Goal: Leave review/rating

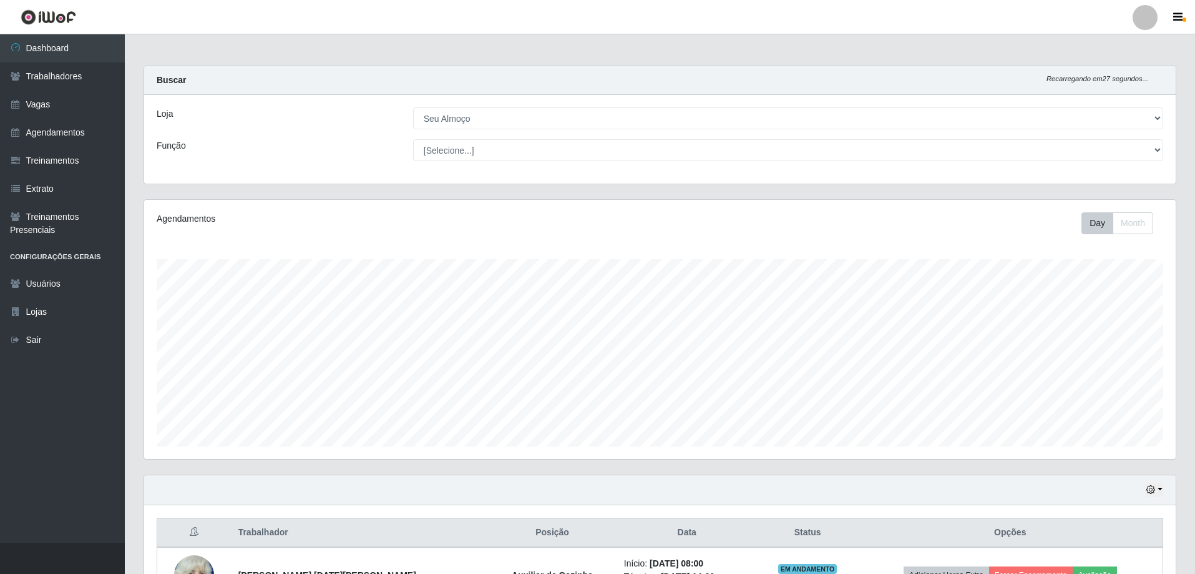
select select "431"
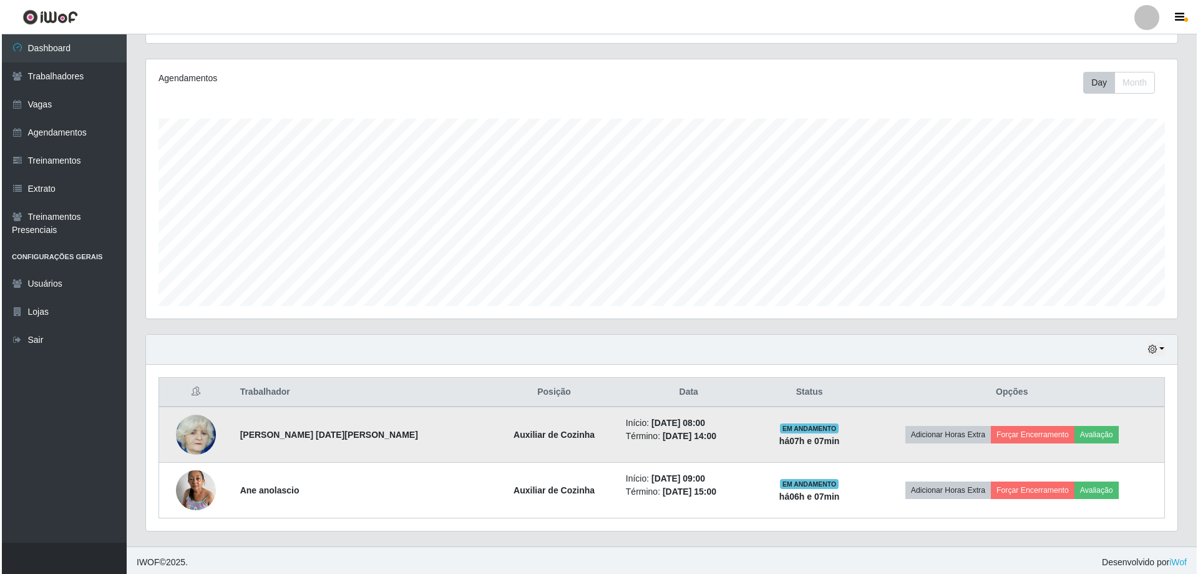
scroll to position [259, 1032]
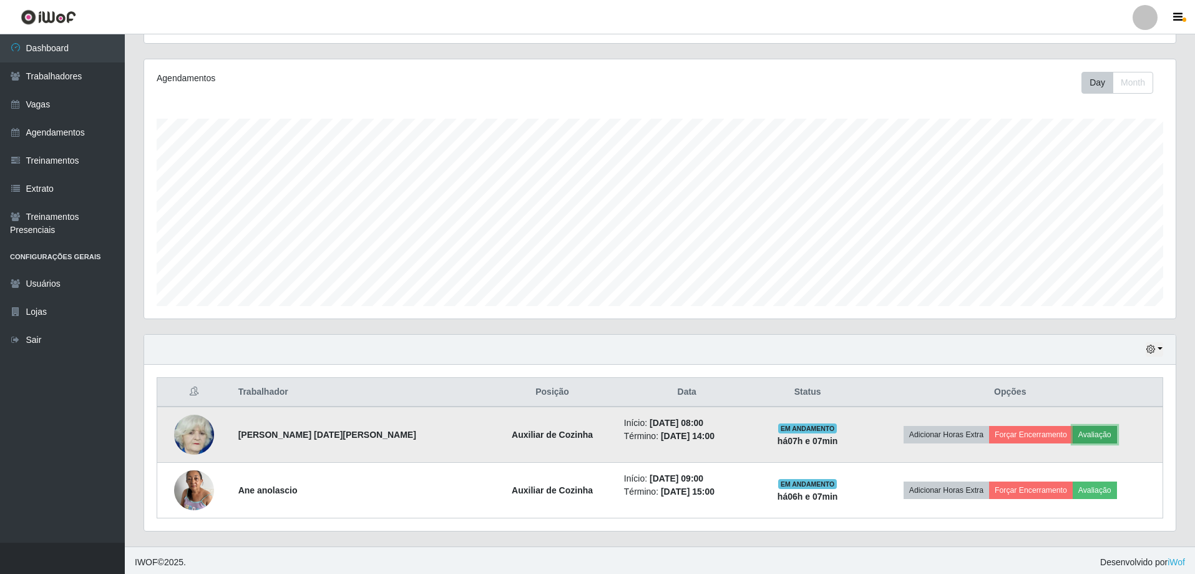
click at [1090, 434] on button "Avaliação" at bounding box center [1095, 434] width 44 height 17
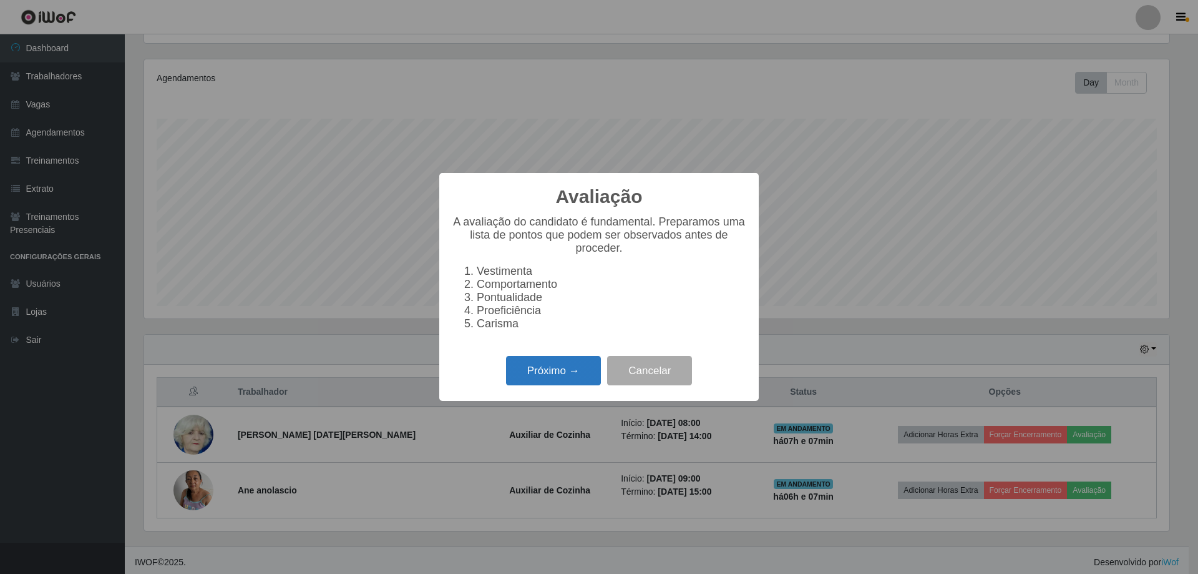
click at [566, 369] on button "Próximo →" at bounding box center [553, 370] width 95 height 29
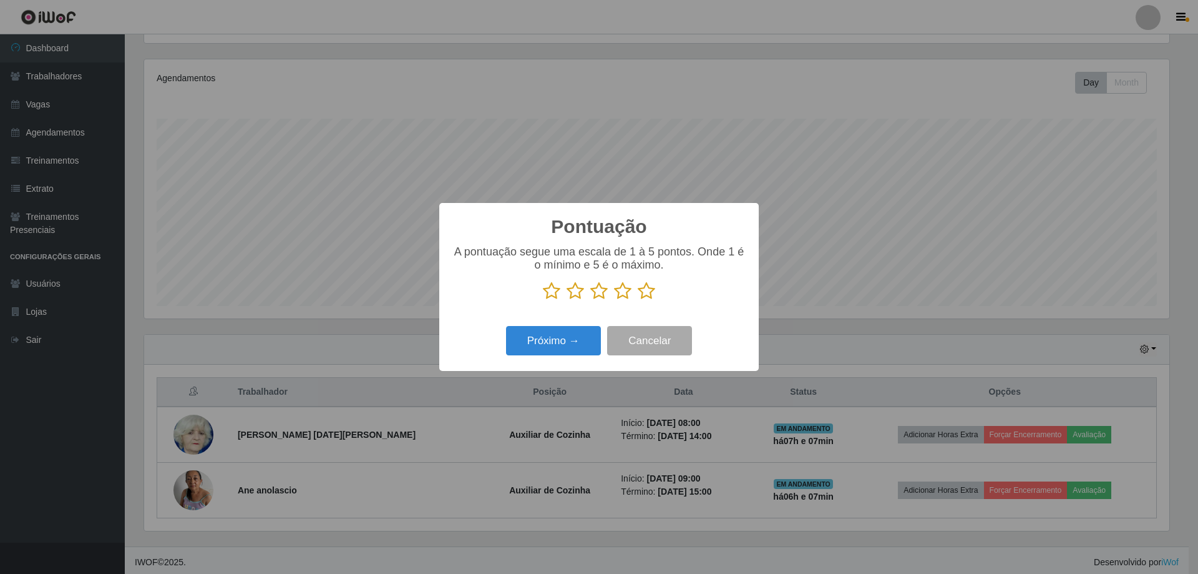
click at [647, 290] on icon at bounding box center [646, 290] width 17 height 19
click at [638, 300] on input "radio" at bounding box center [638, 300] width 0 height 0
click at [579, 350] on button "Próximo →" at bounding box center [553, 340] width 95 height 29
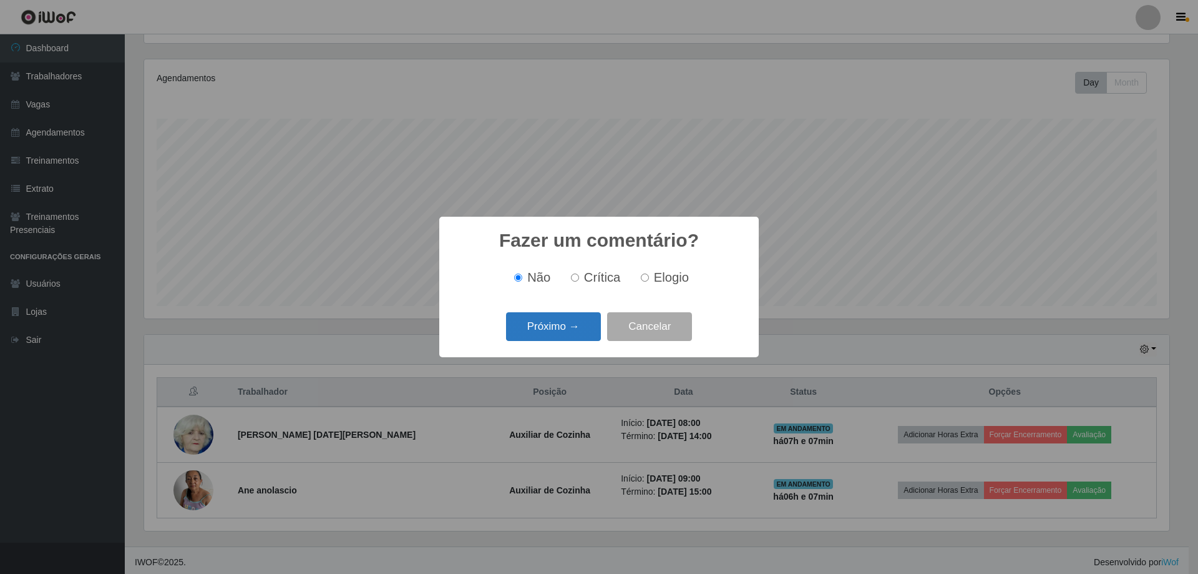
click at [567, 326] on button "Próximo →" at bounding box center [553, 326] width 95 height 29
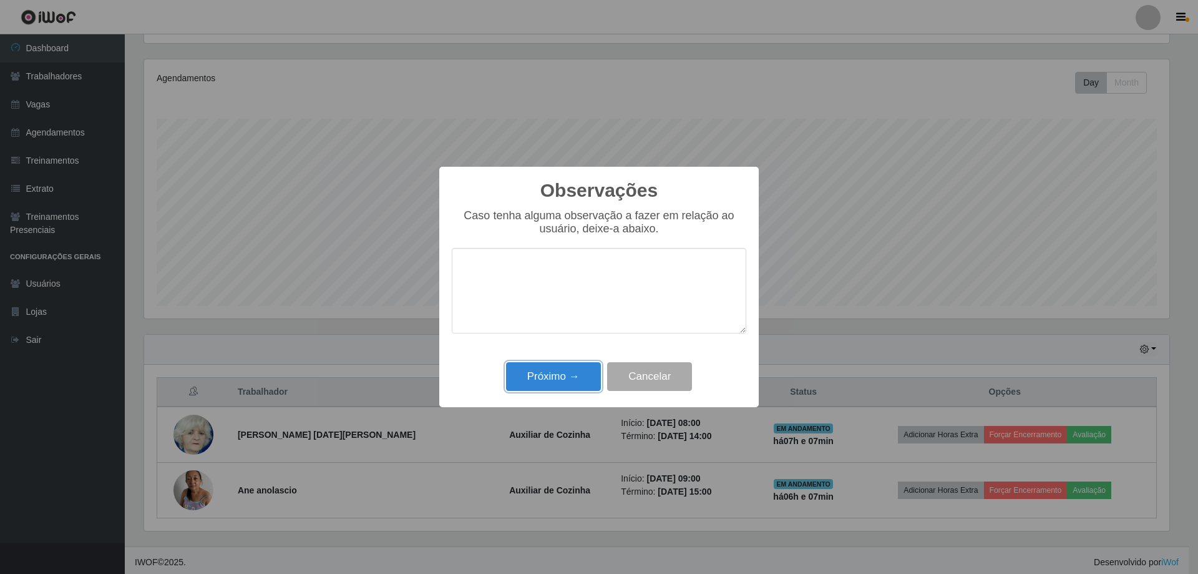
drag, startPoint x: 569, startPoint y: 383, endPoint x: 653, endPoint y: 391, distance: 85.3
click at [574, 384] on button "Próximo →" at bounding box center [553, 376] width 95 height 29
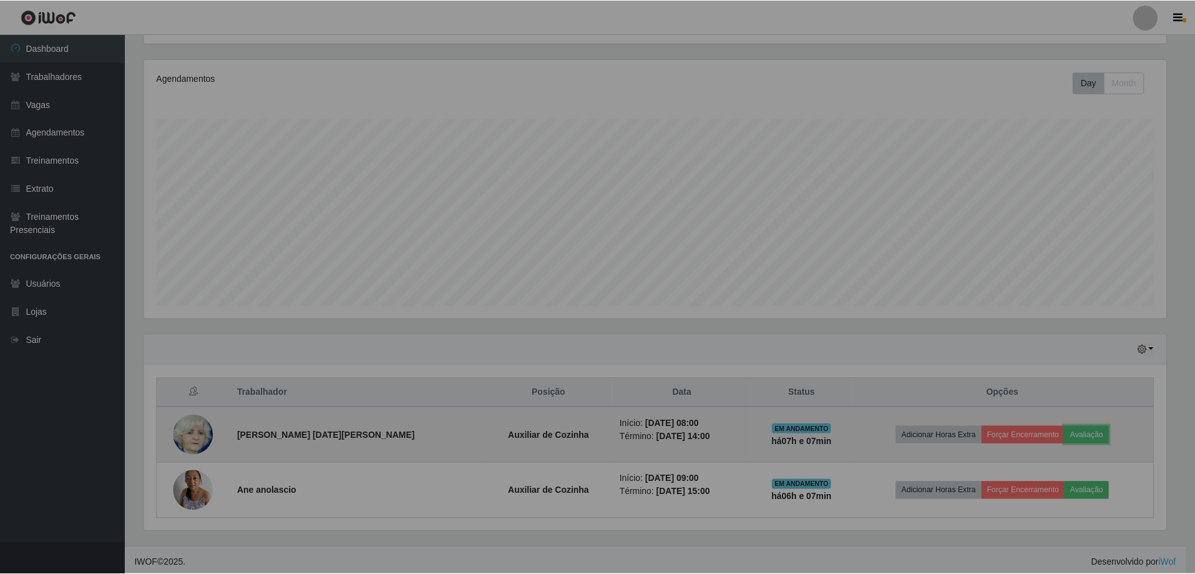
scroll to position [259, 1032]
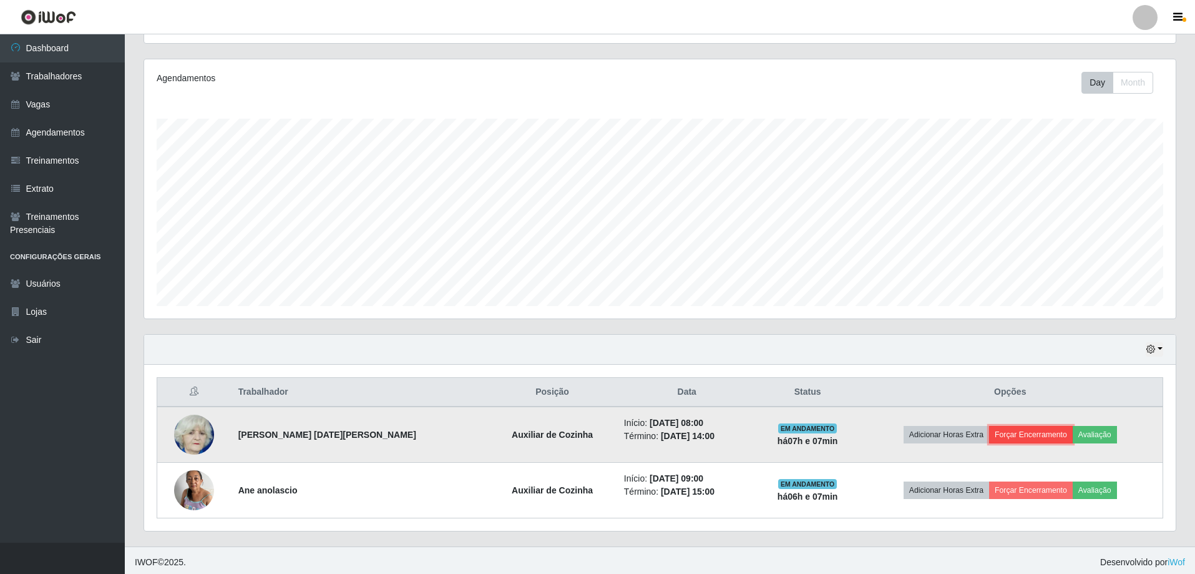
click at [1020, 438] on button "Forçar Encerramento" at bounding box center [1031, 434] width 84 height 17
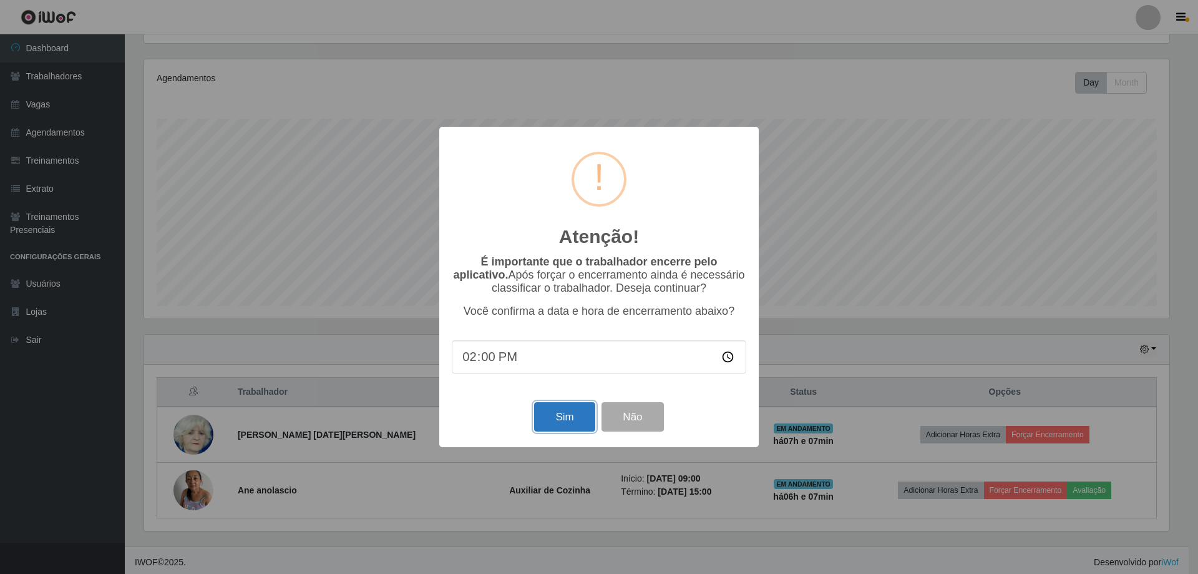
click at [567, 428] on button "Sim" at bounding box center [564, 416] width 61 height 29
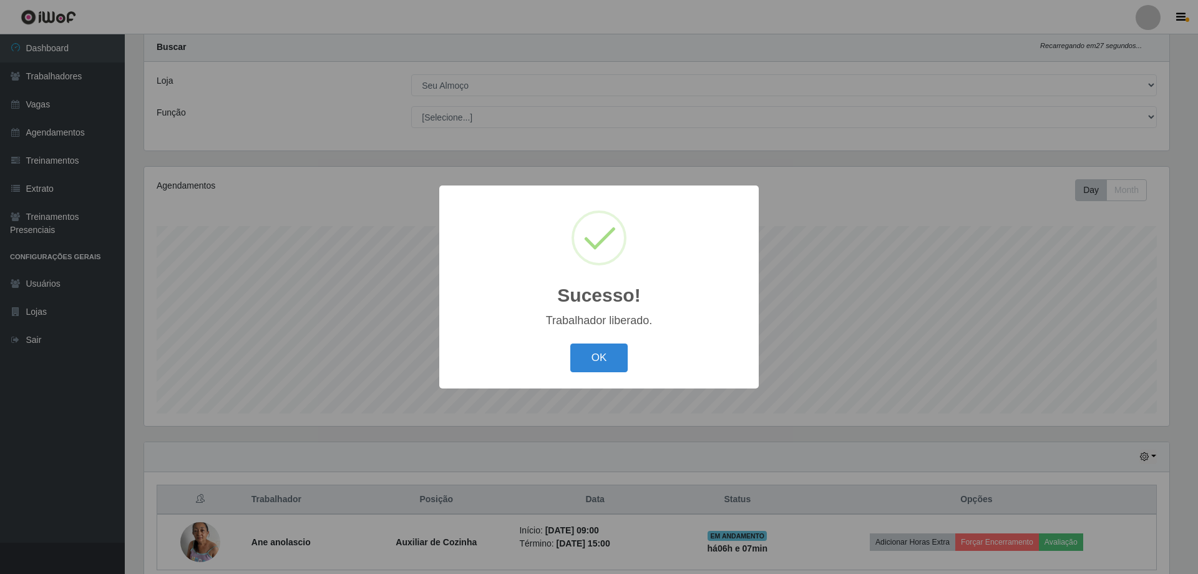
click at [619, 352] on button "OK" at bounding box center [599, 357] width 58 height 29
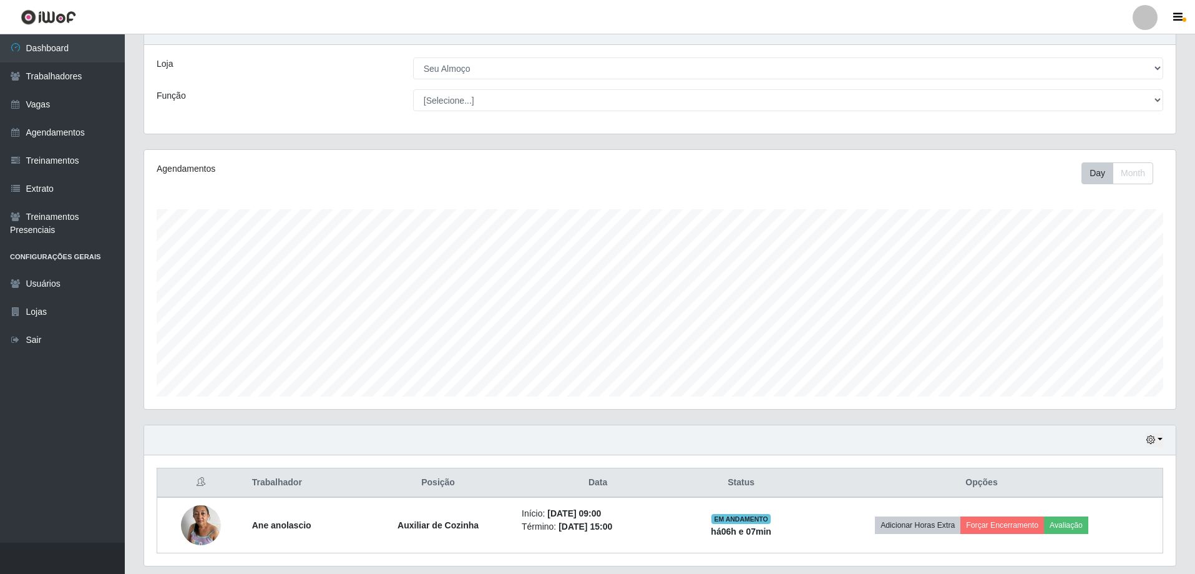
scroll to position [89, 0]
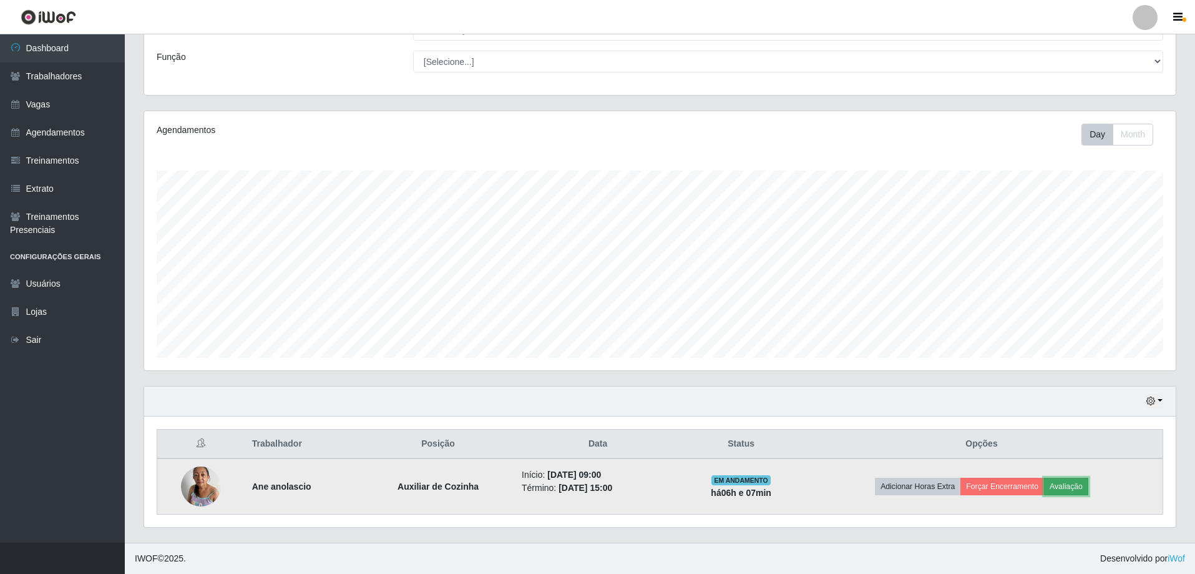
click at [1069, 486] on button "Avaliação" at bounding box center [1066, 485] width 44 height 17
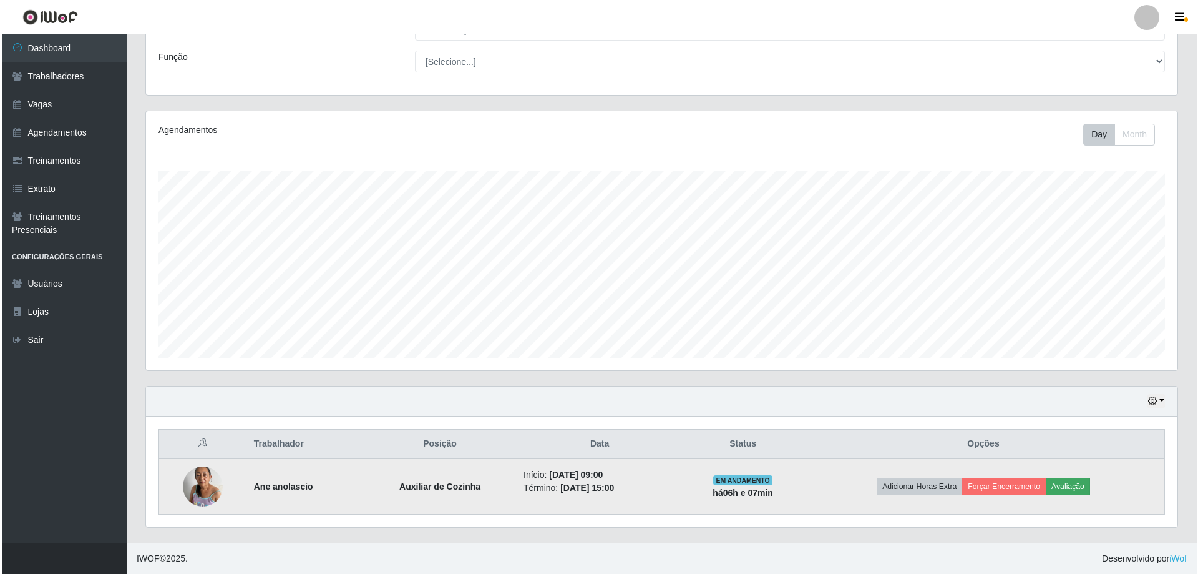
scroll to position [259, 1025]
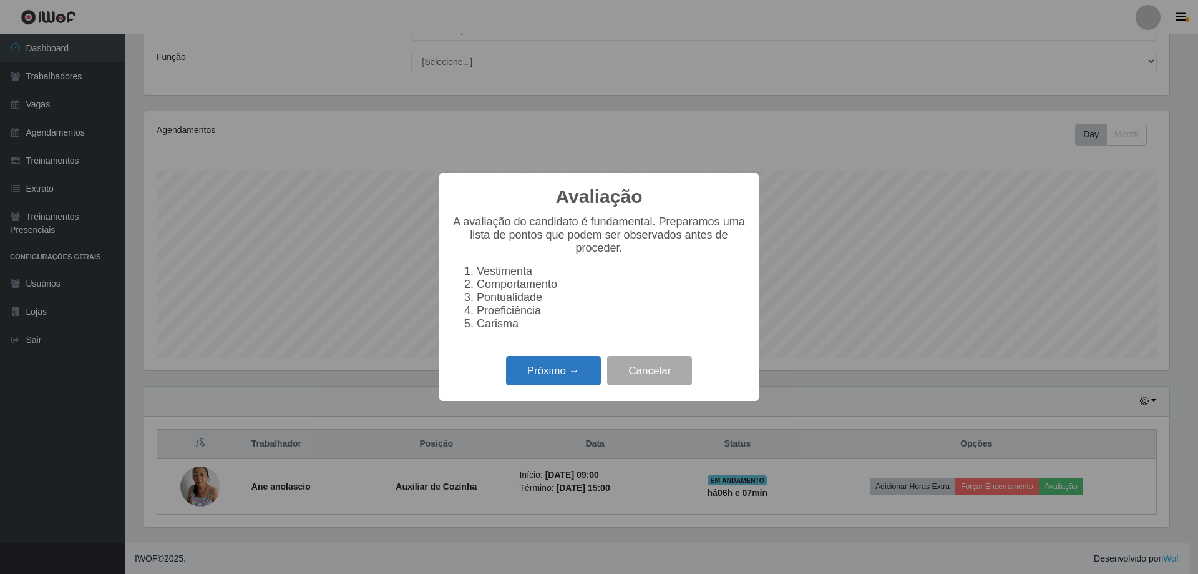
click at [576, 373] on button "Próximo →" at bounding box center [553, 370] width 95 height 29
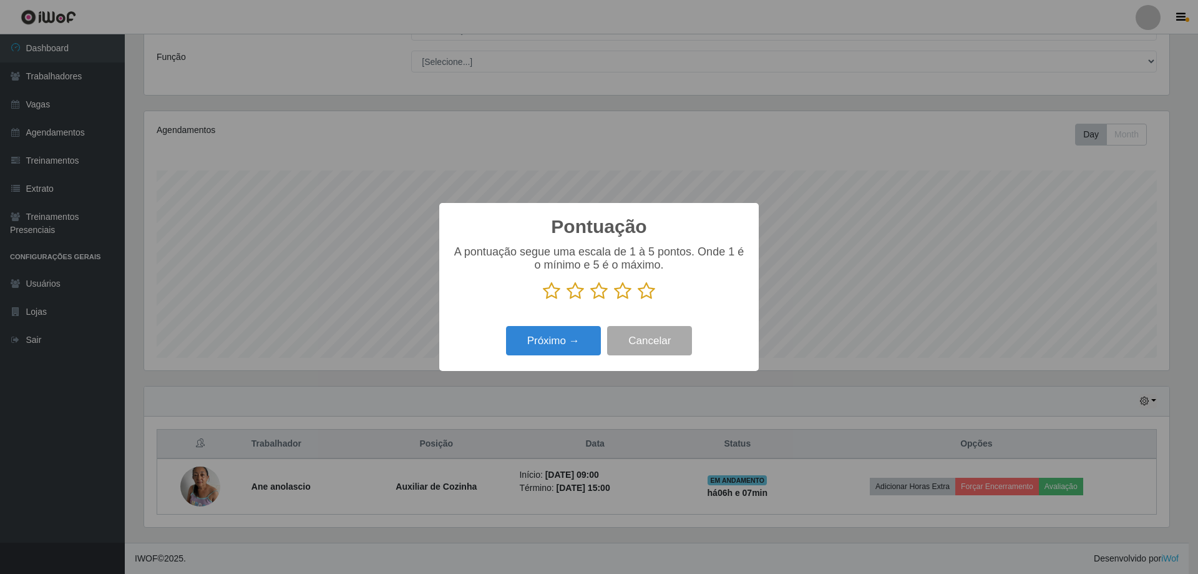
click at [652, 293] on icon at bounding box center [646, 290] width 17 height 19
click at [638, 300] on input "radio" at bounding box center [638, 300] width 0 height 0
click at [575, 332] on button "Próximo →" at bounding box center [553, 340] width 95 height 29
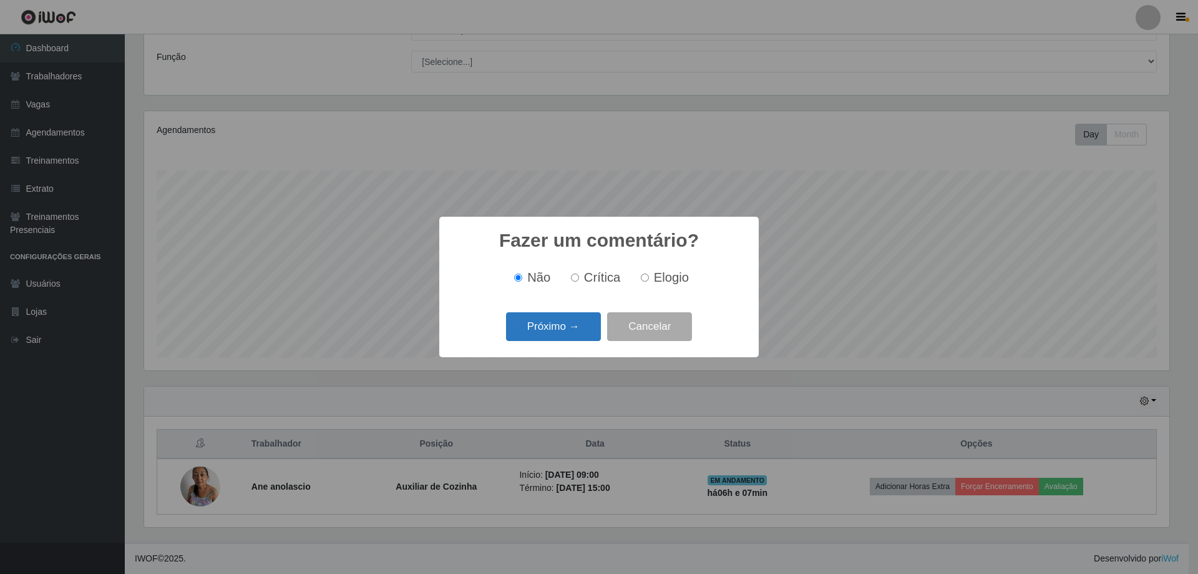
click at [567, 321] on button "Próximo →" at bounding box center [553, 326] width 95 height 29
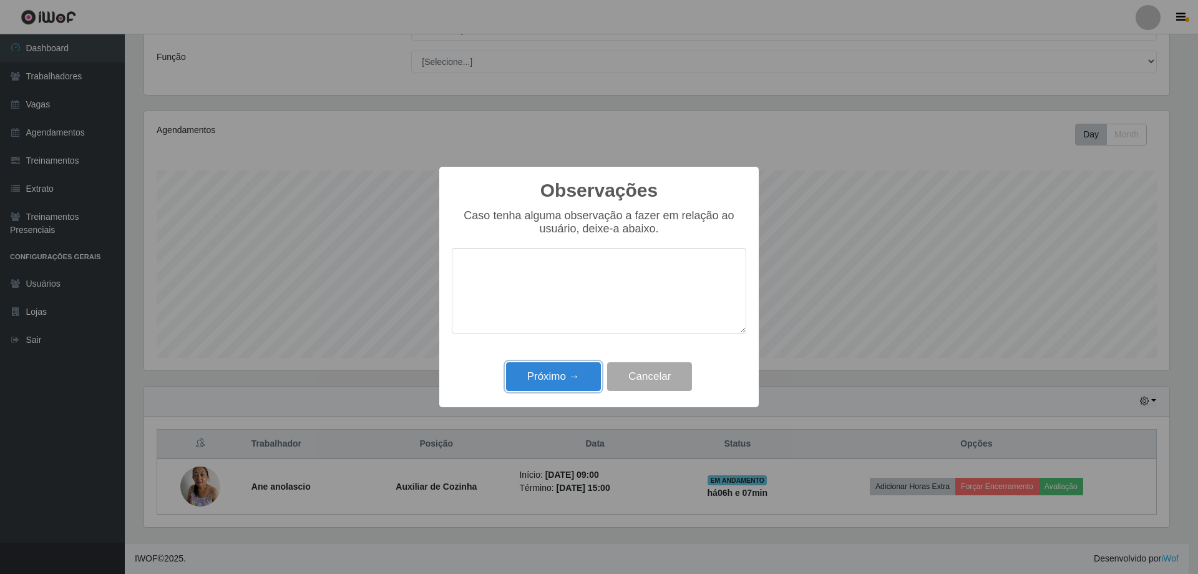
drag, startPoint x: 562, startPoint y: 383, endPoint x: 592, endPoint y: 394, distance: 32.0
click at [562, 384] on button "Próximo →" at bounding box center [553, 376] width 95 height 29
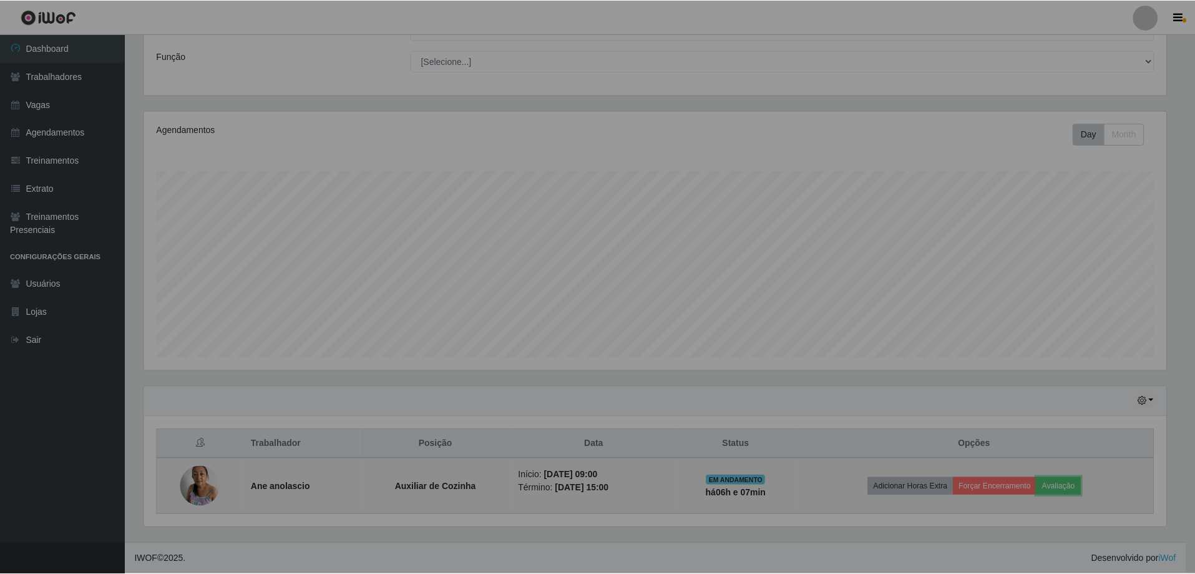
scroll to position [259, 1032]
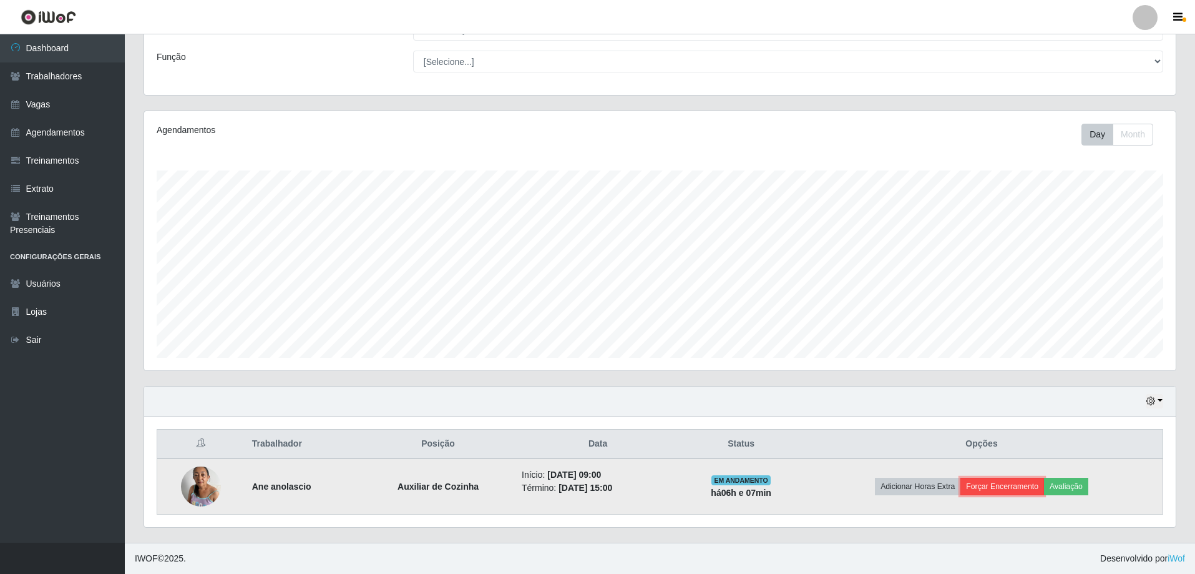
click at [1007, 487] on button "Forçar Encerramento" at bounding box center [1003, 485] width 84 height 17
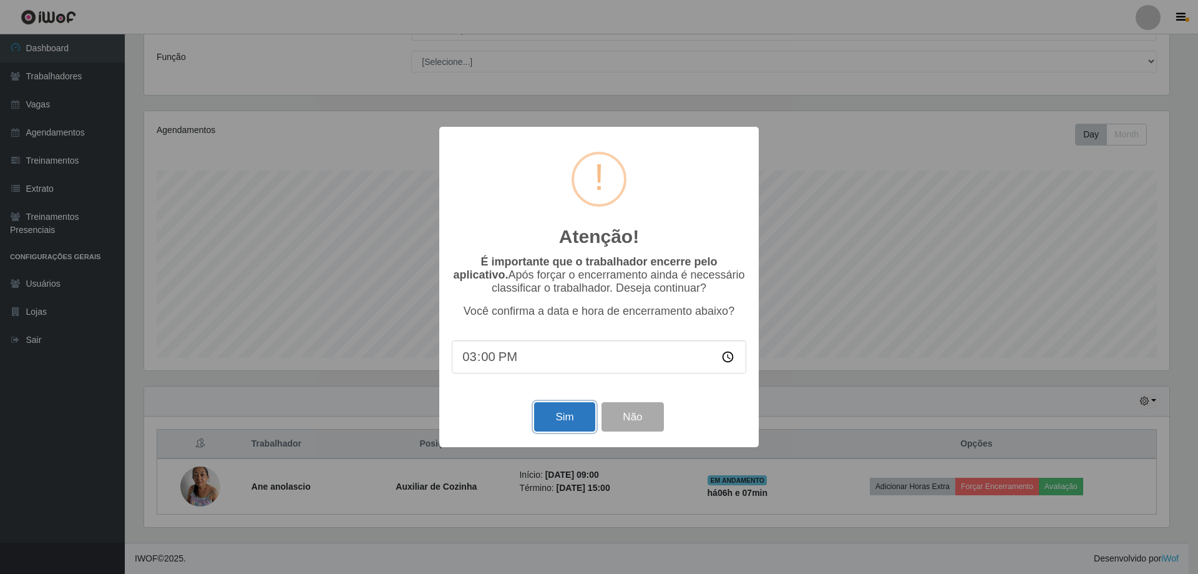
click at [569, 414] on button "Sim" at bounding box center [564, 416] width 61 height 29
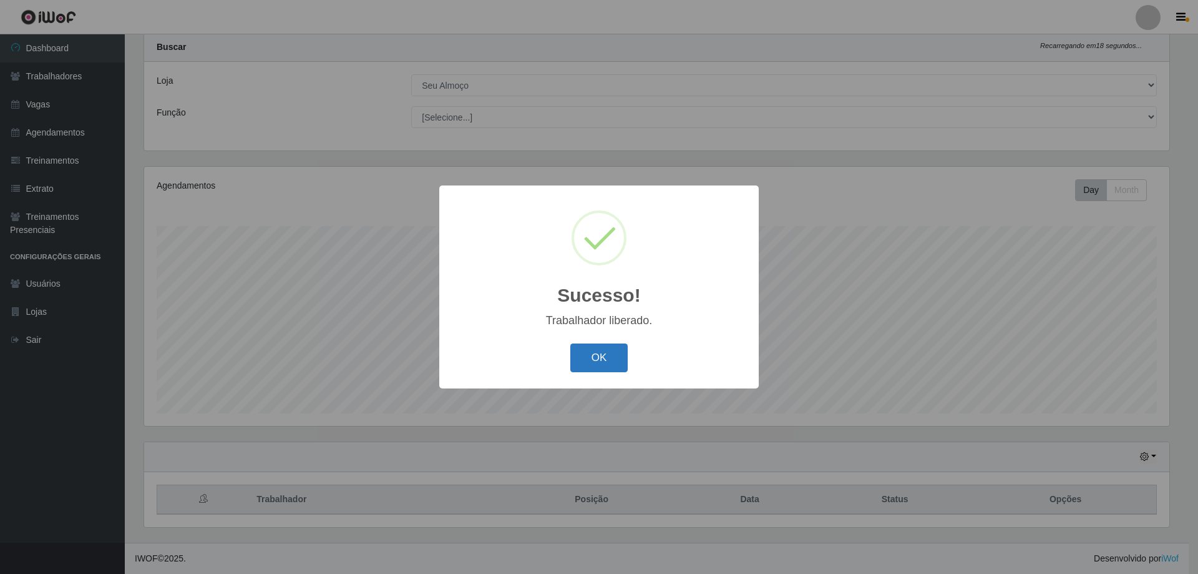
click at [600, 350] on button "OK" at bounding box center [599, 357] width 58 height 29
